Goal: Task Accomplishment & Management: Use online tool/utility

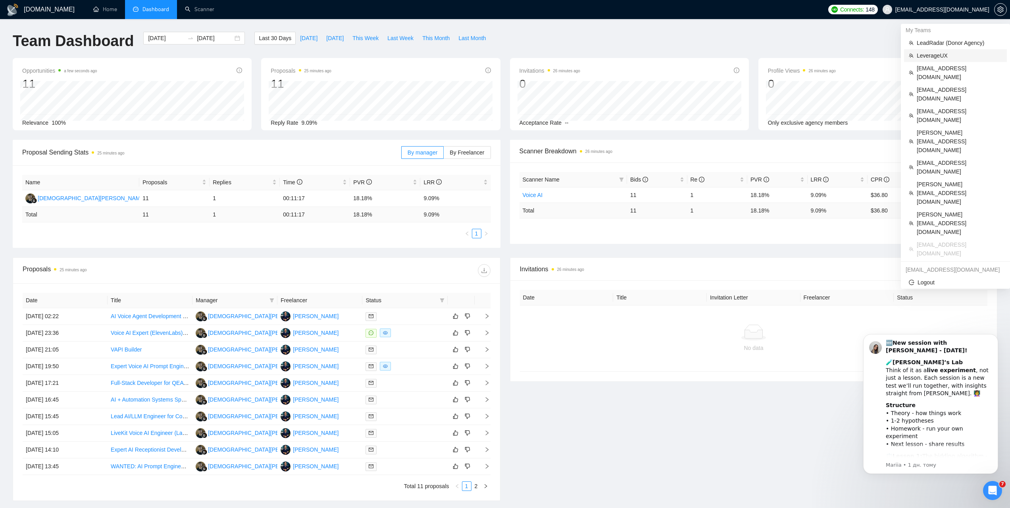
click at [929, 54] on span "LeverageUX" at bounding box center [959, 55] width 85 height 9
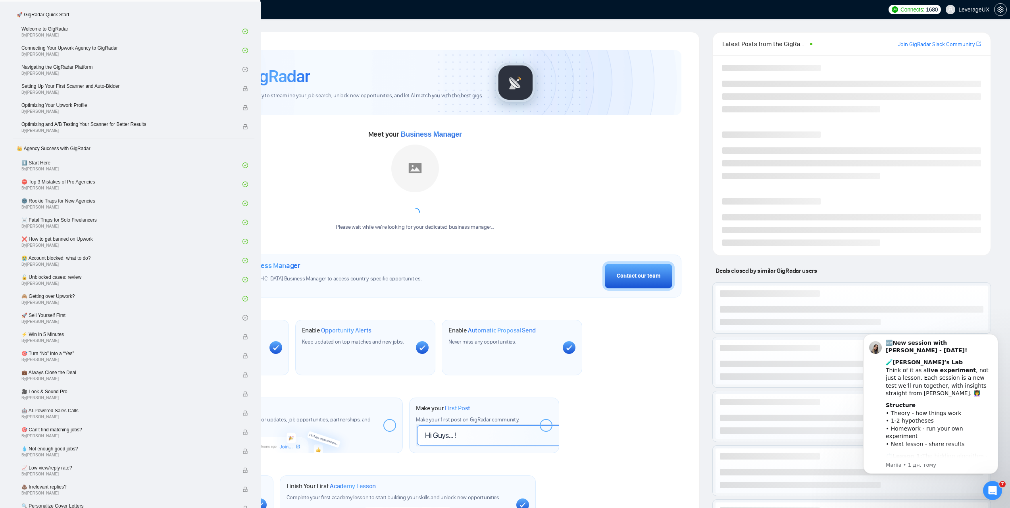
click at [160, 9] on link "Dashboard" at bounding box center [151, 9] width 36 height 7
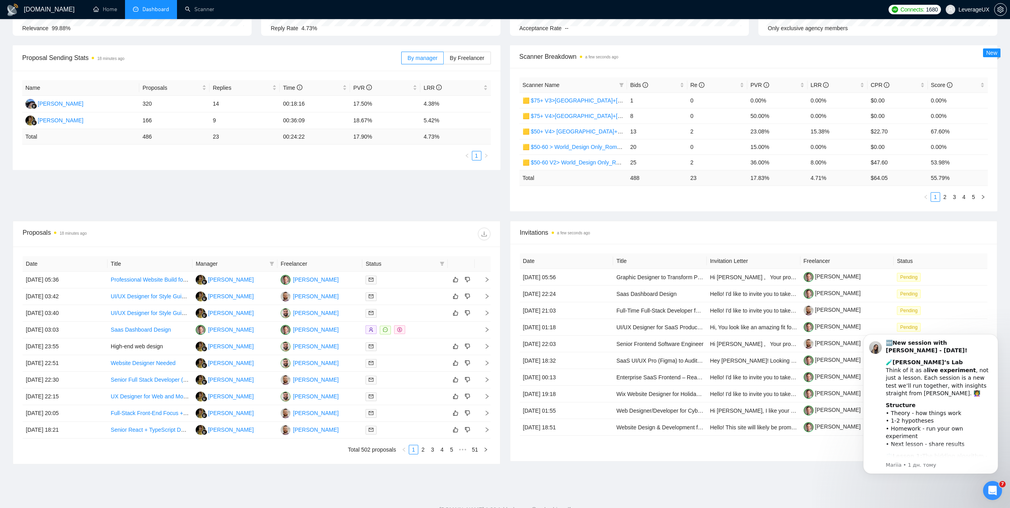
scroll to position [2, 0]
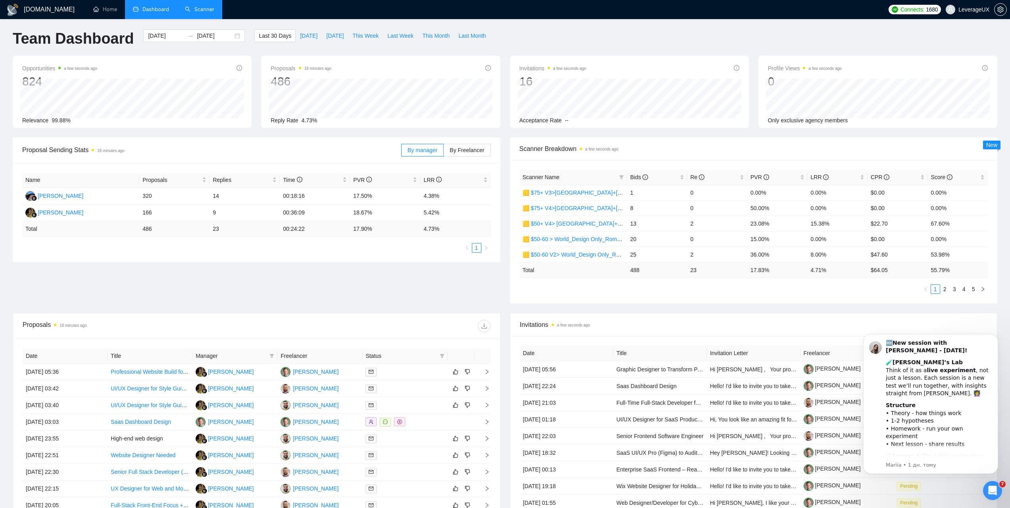
click at [204, 9] on link "Scanner" at bounding box center [199, 9] width 29 height 7
